Goal: Task Accomplishment & Management: Manage account settings

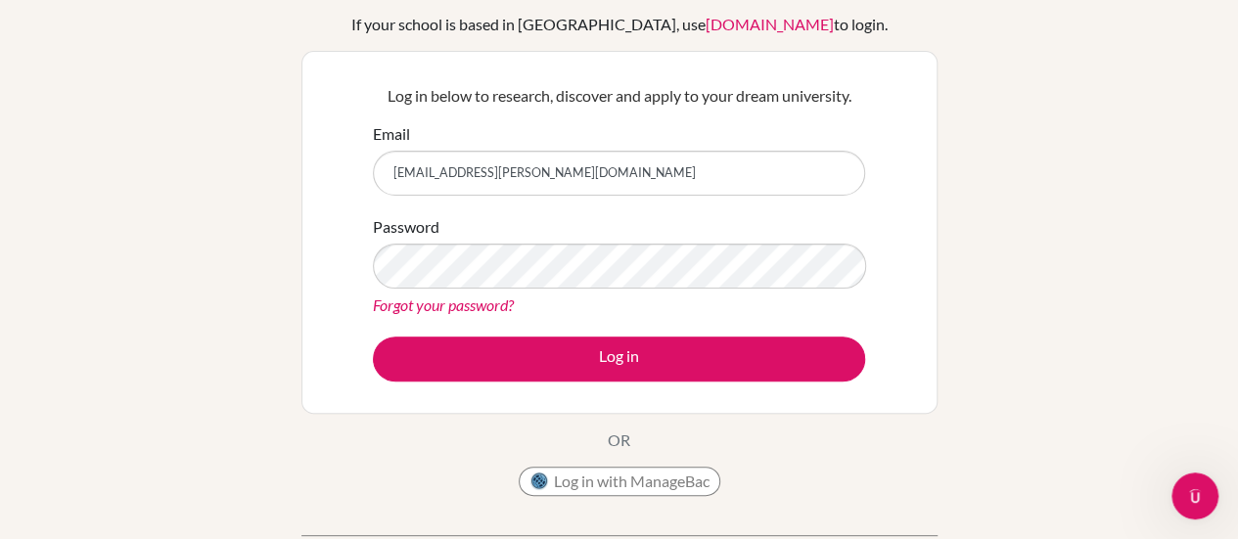
type input "[EMAIL_ADDRESS][PERSON_NAME][DOMAIN_NAME]"
click at [373, 337] on button "Log in" at bounding box center [619, 359] width 492 height 45
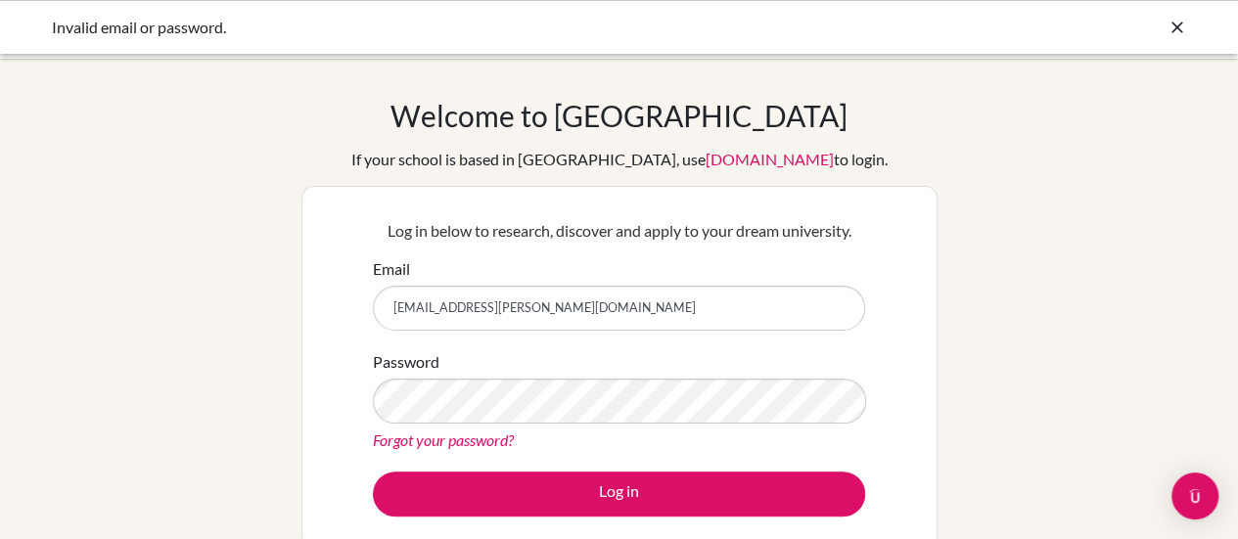
click at [487, 443] on link "Forgot your password?" at bounding box center [443, 439] width 141 height 19
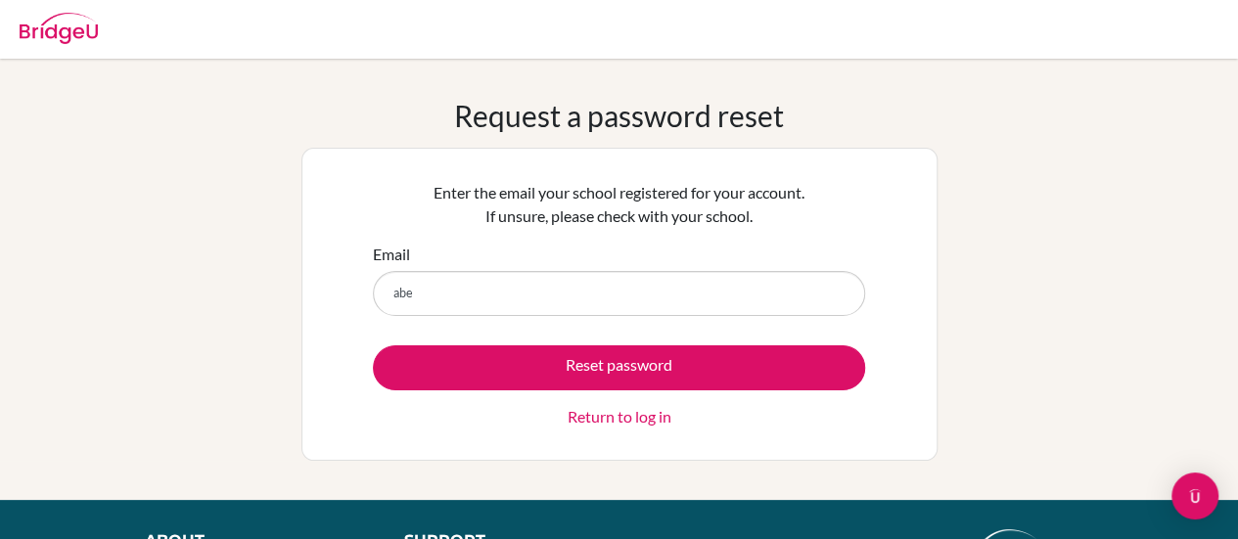
type input "[EMAIL_ADDRESS][PERSON_NAME][DOMAIN_NAME]"
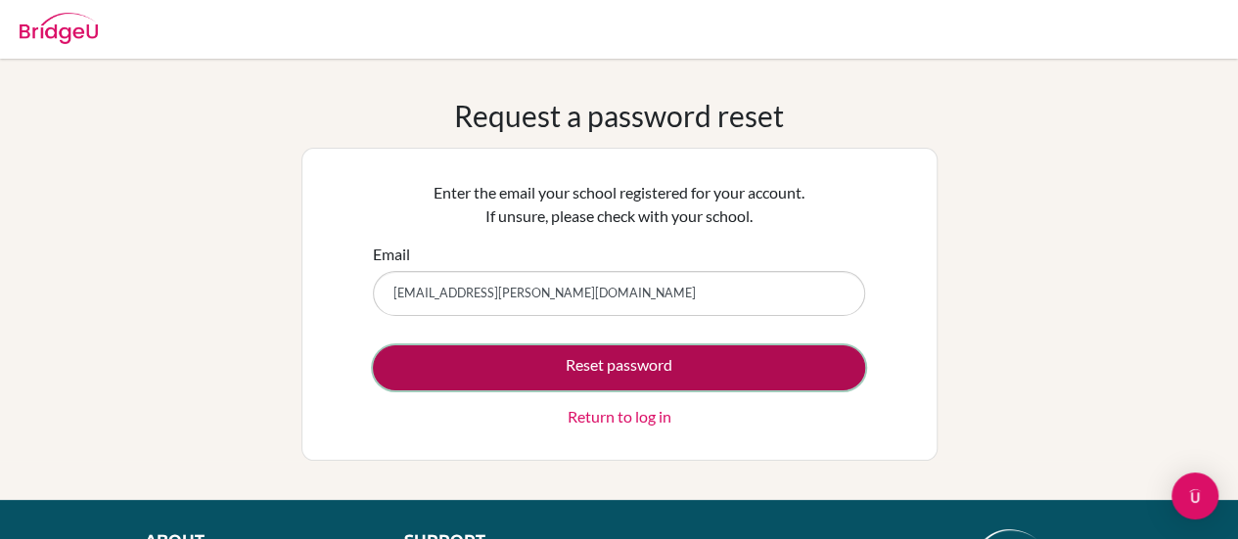
click at [584, 381] on button "Reset password" at bounding box center [619, 367] width 492 height 45
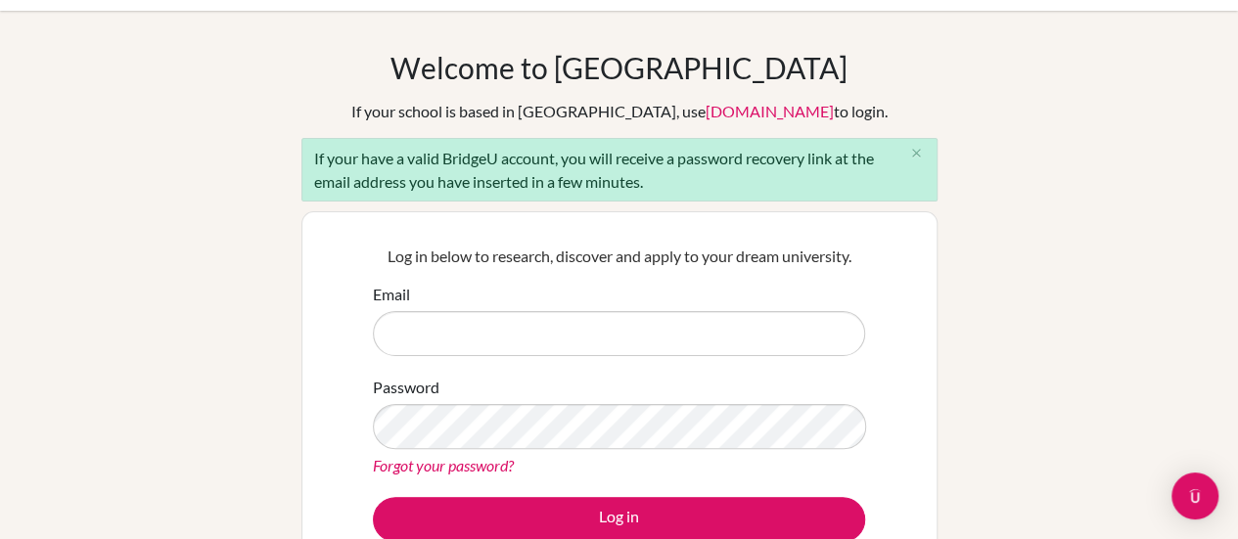
scroll to position [47, 0]
click at [581, 341] on input "Email" at bounding box center [619, 334] width 492 height 45
type input "[EMAIL_ADDRESS][PERSON_NAME][DOMAIN_NAME]"
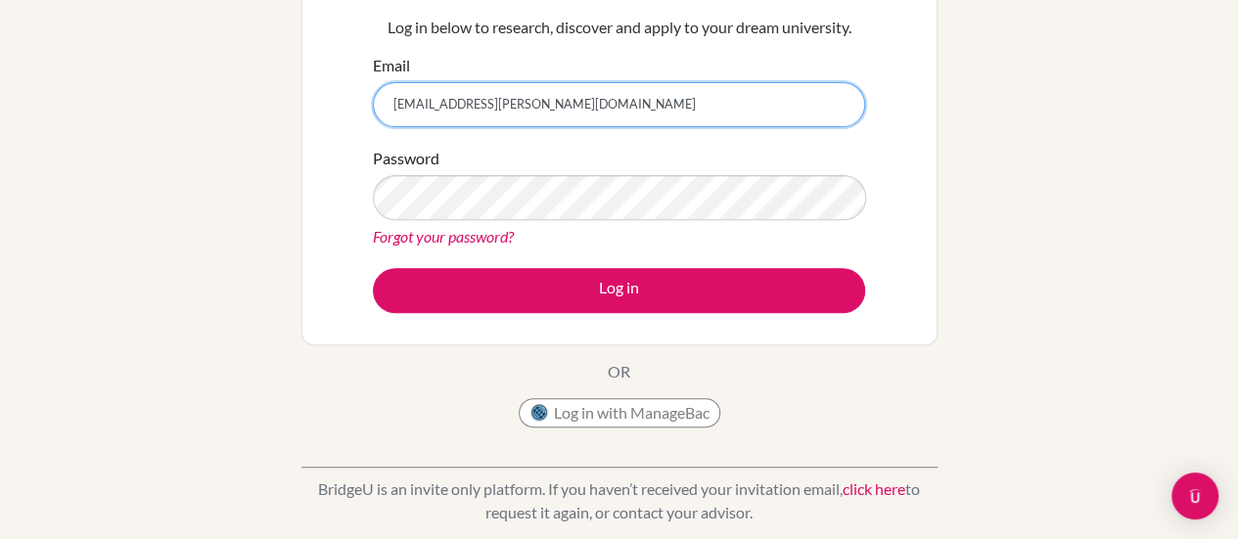
scroll to position [278, 0]
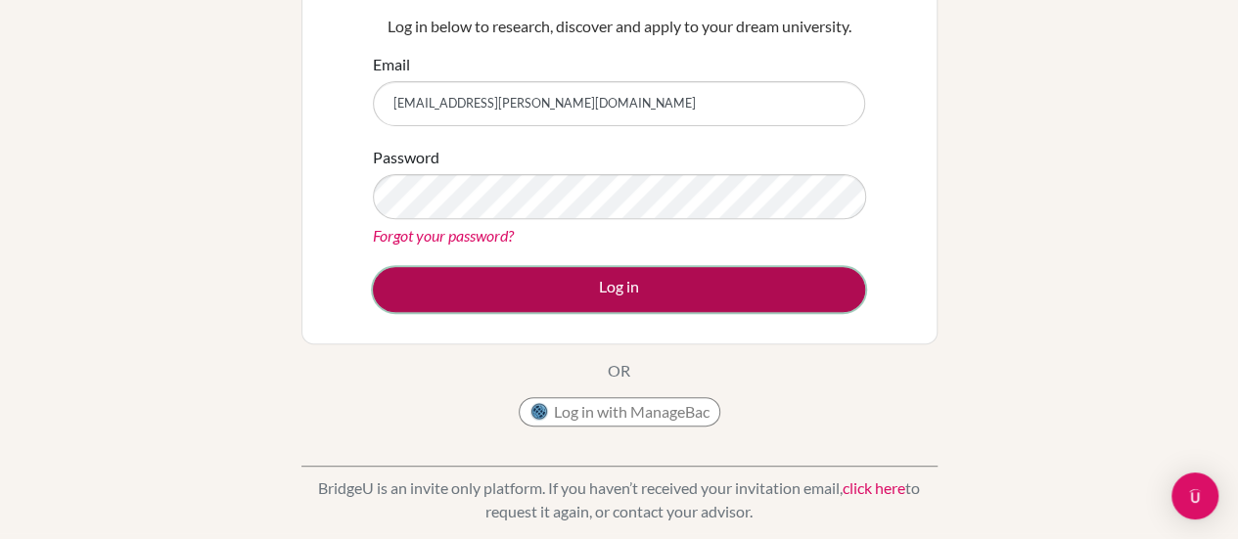
click at [581, 284] on button "Log in" at bounding box center [619, 289] width 492 height 45
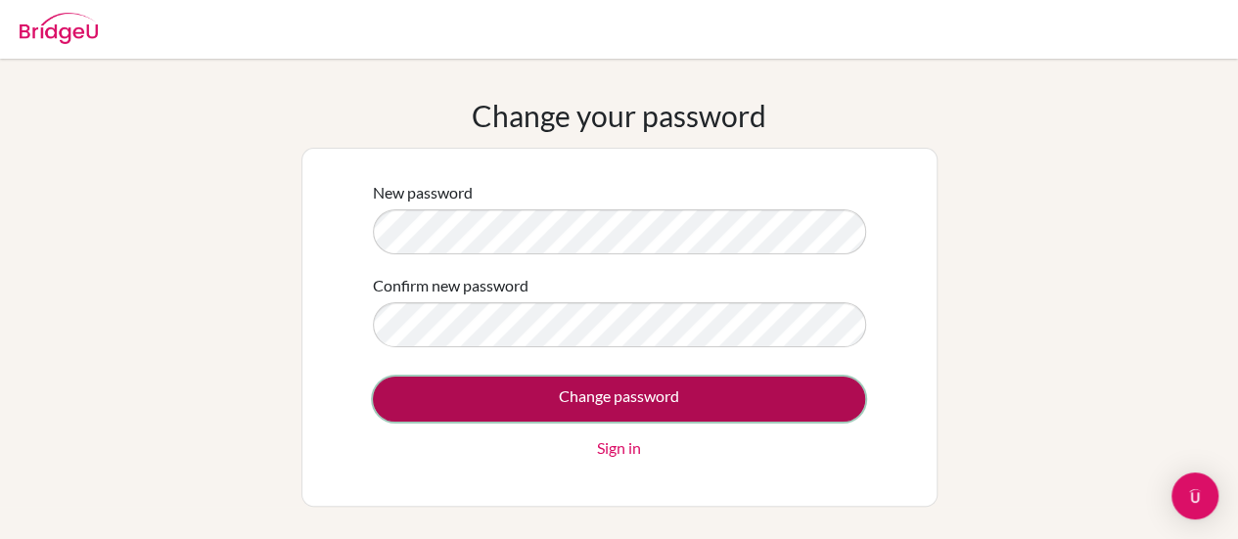
click at [614, 388] on input "Change password" at bounding box center [619, 399] width 492 height 45
click at [557, 385] on input "Change password" at bounding box center [619, 399] width 492 height 45
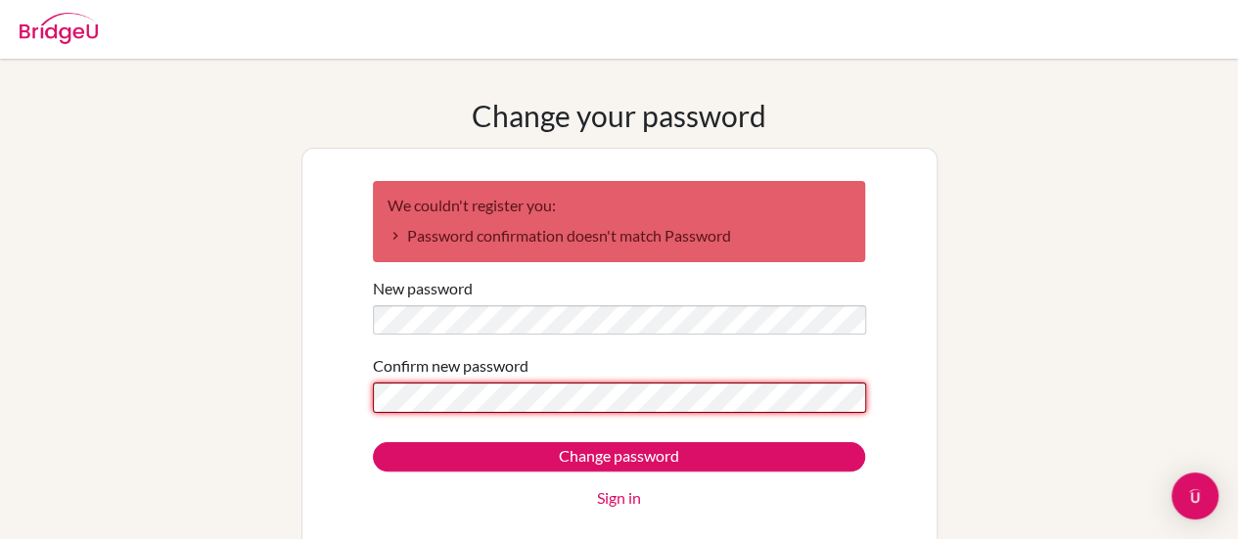
click at [373, 442] on input "Change password" at bounding box center [619, 456] width 492 height 29
